Goal: Information Seeking & Learning: Compare options

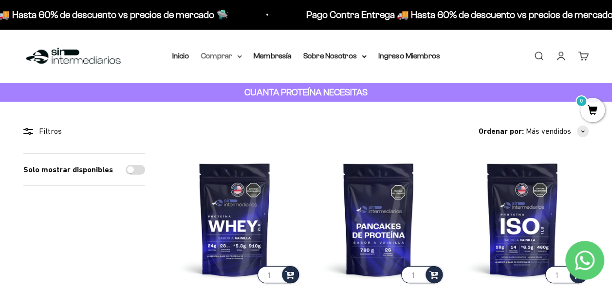
click at [240, 57] on icon at bounding box center [239, 56] width 5 height 3
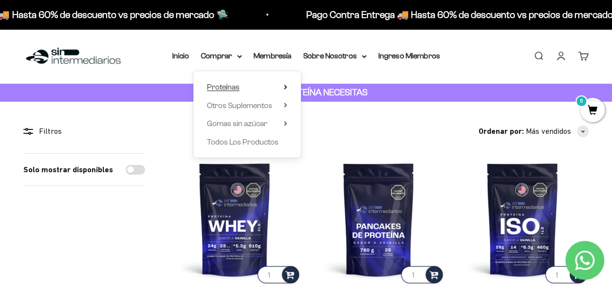
click at [286, 86] on icon at bounding box center [285, 87] width 3 height 5
click at [270, 107] on span "Otros Suplementos" at bounding box center [239, 105] width 65 height 8
click at [281, 124] on summary "Gomas sin azúcar" at bounding box center [247, 123] width 80 height 13
click at [285, 86] on icon at bounding box center [285, 87] width 2 height 4
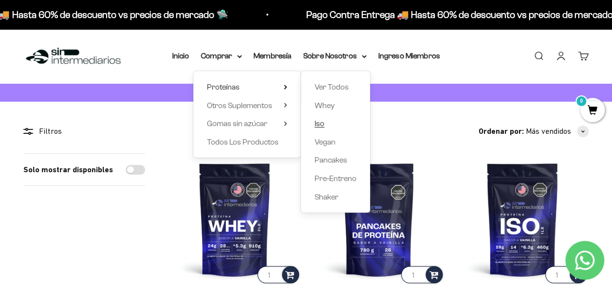
click at [325, 119] on link "Iso" at bounding box center [335, 123] width 42 height 13
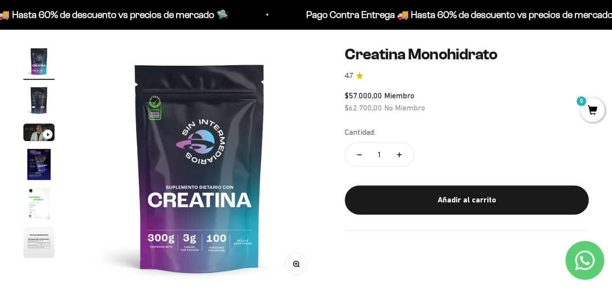
scroll to position [86, 0]
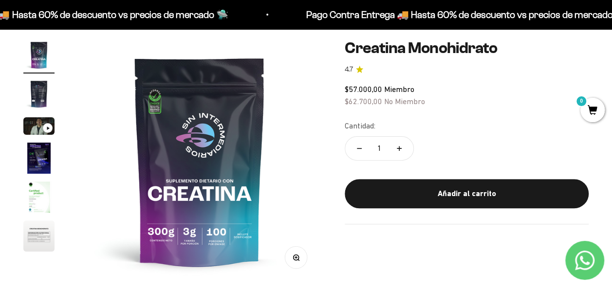
click at [38, 94] on img "Ir al artículo 2" at bounding box center [38, 93] width 31 height 31
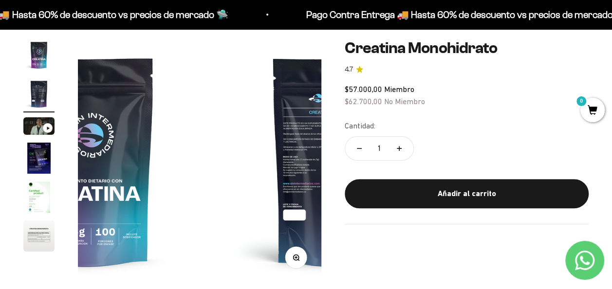
scroll to position [0, 249]
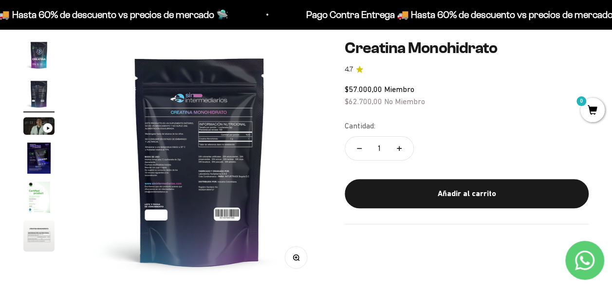
click at [38, 152] on img "Ir al artículo 4" at bounding box center [38, 158] width 31 height 31
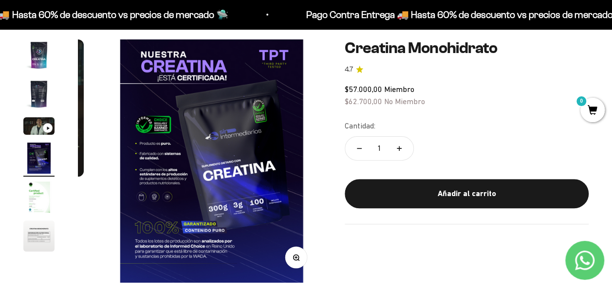
scroll to position [0, 748]
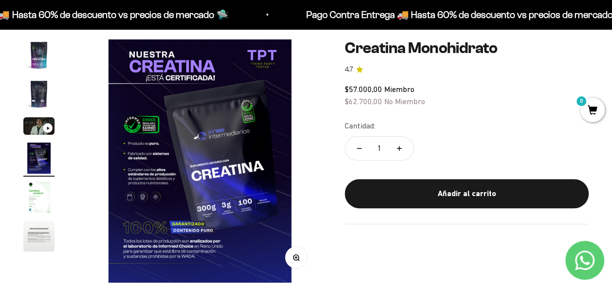
click at [38, 187] on img "Ir al artículo 5" at bounding box center [38, 197] width 31 height 31
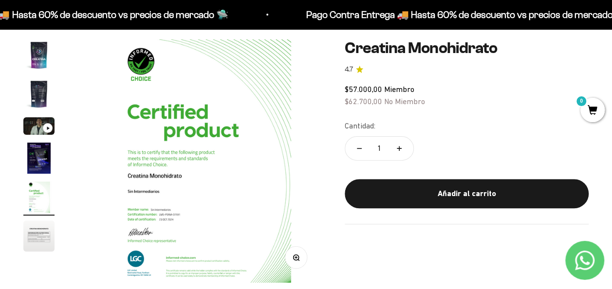
scroll to position [0, 997]
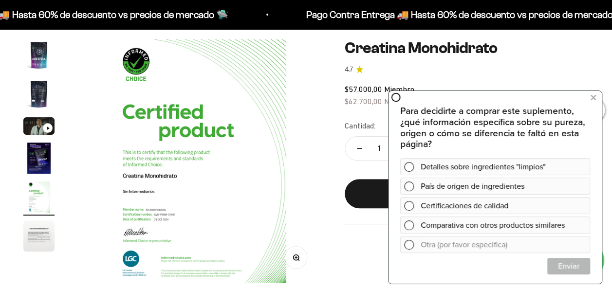
click at [39, 218] on page-dots at bounding box center [38, 146] width 31 height 215
click at [37, 232] on img "Ir al artículo 6" at bounding box center [38, 235] width 31 height 31
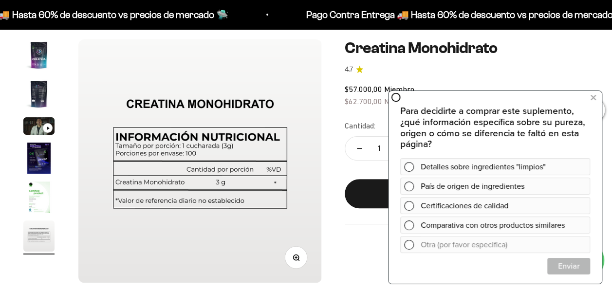
click at [35, 51] on img "Ir al artículo 1" at bounding box center [38, 54] width 31 height 31
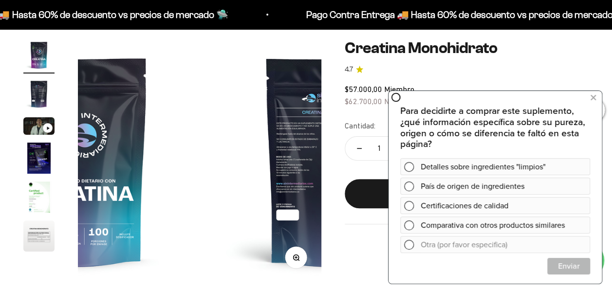
scroll to position [0, 0]
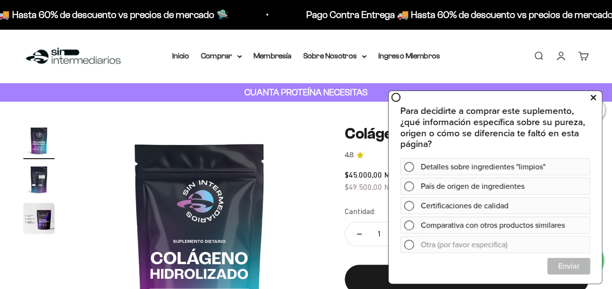
click at [598, 97] on button at bounding box center [593, 98] width 18 height 16
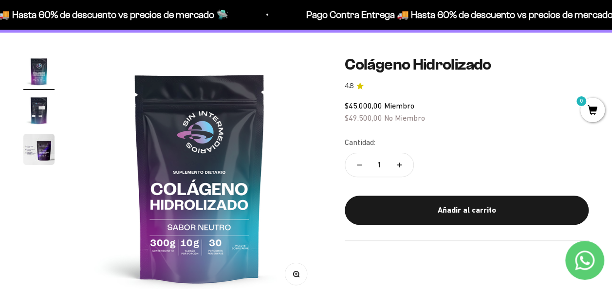
scroll to position [75, 0]
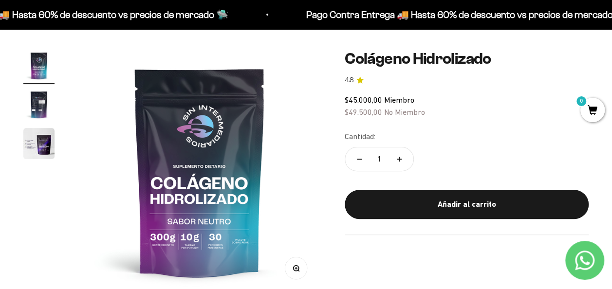
click at [31, 99] on img "Ir al artículo 2" at bounding box center [38, 104] width 31 height 31
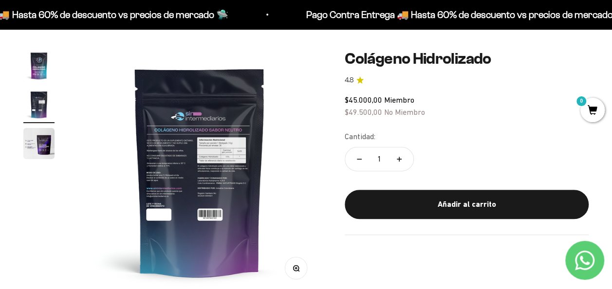
click at [38, 134] on img "Ir al artículo 3" at bounding box center [38, 143] width 31 height 31
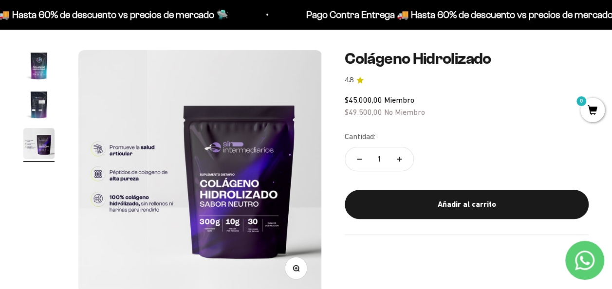
scroll to position [0, 498]
